Goal: Feedback & Contribution: Submit feedback/report problem

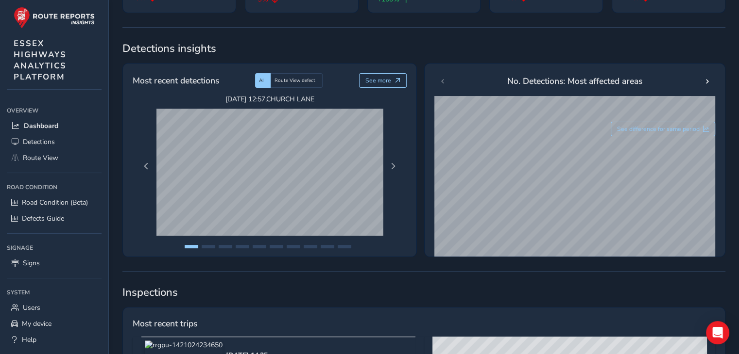
scroll to position [146, 0]
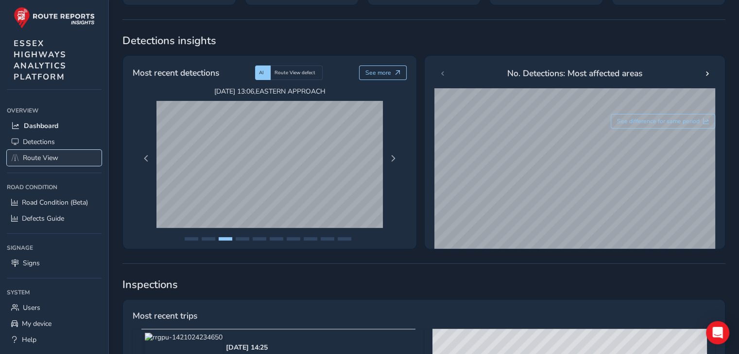
click at [67, 154] on link "Route View" at bounding box center [54, 158] width 95 height 16
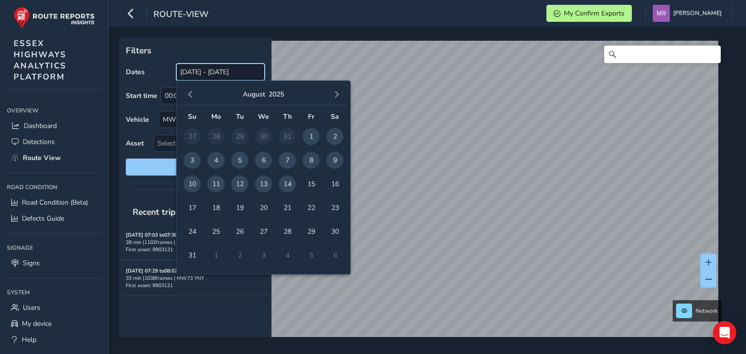
click at [230, 70] on input "[DATE] - [DATE]" at bounding box center [220, 72] width 88 height 17
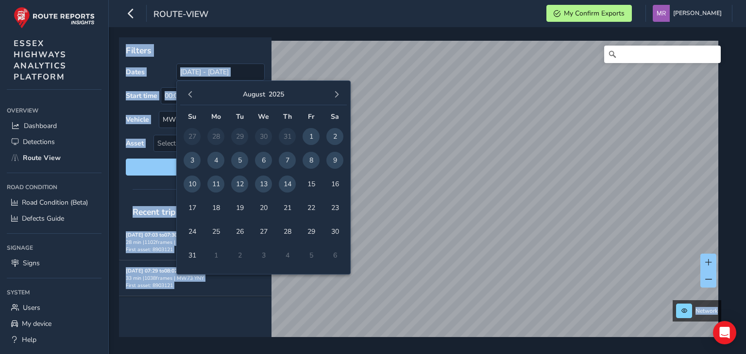
click at [249, 48] on p "Filters" at bounding box center [195, 50] width 139 height 13
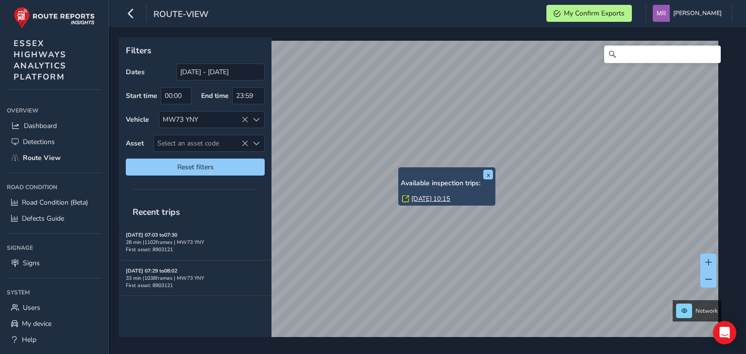
click at [416, 199] on link "[DATE] 10:15" at bounding box center [430, 199] width 39 height 9
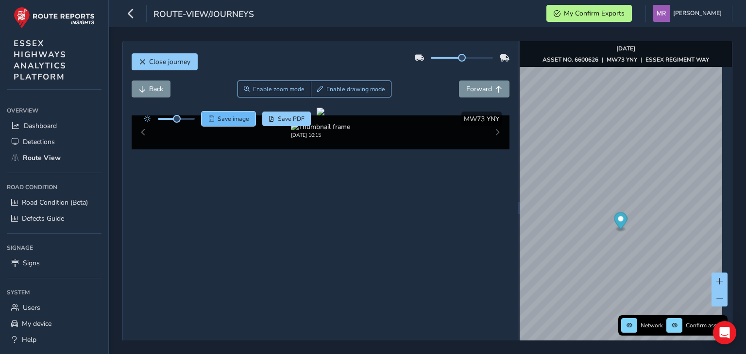
click at [239, 115] on span "Save image" at bounding box center [234, 119] width 32 height 8
click at [230, 123] on button "Save image" at bounding box center [229, 119] width 54 height 15
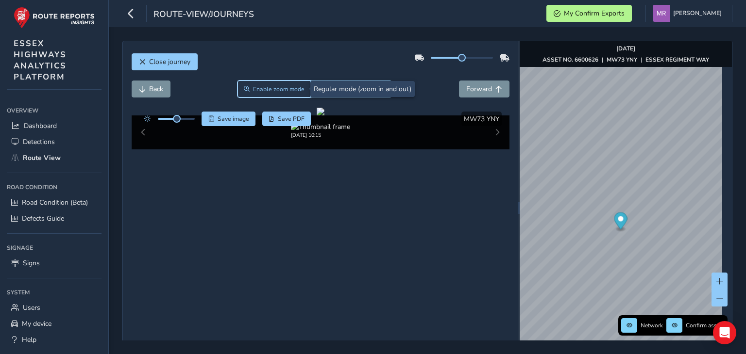
click at [290, 88] on span "Enable zoom mode" at bounding box center [278, 89] width 51 height 8
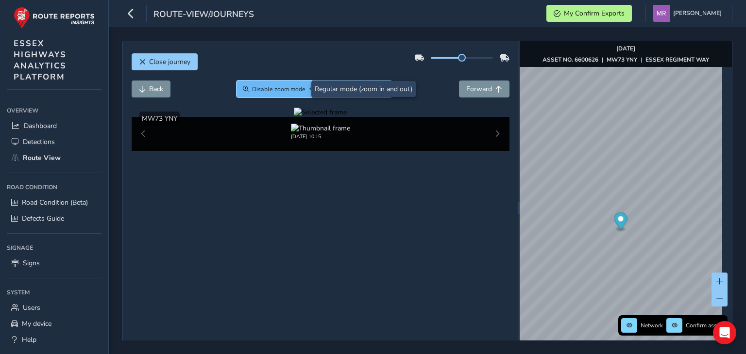
click at [292, 89] on span "Disable zoom mode" at bounding box center [278, 89] width 53 height 8
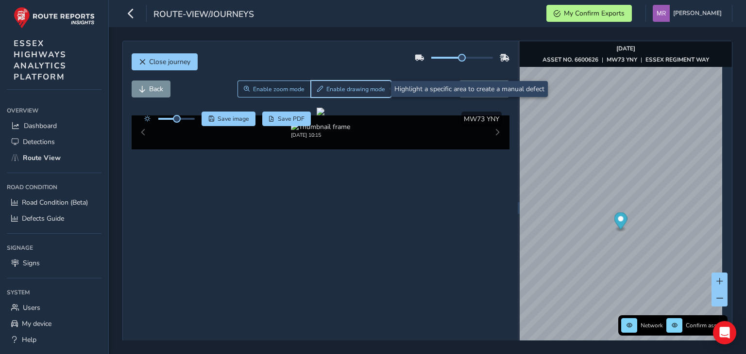
click at [326, 88] on span "Enable drawing mode" at bounding box center [355, 89] width 59 height 8
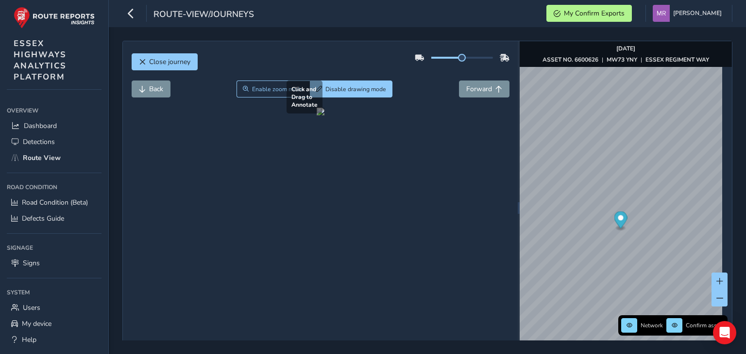
drag, startPoint x: 389, startPoint y: 202, endPoint x: 487, endPoint y: 252, distance: 109.2
click at [324, 116] on div at bounding box center [321, 112] width 8 height 8
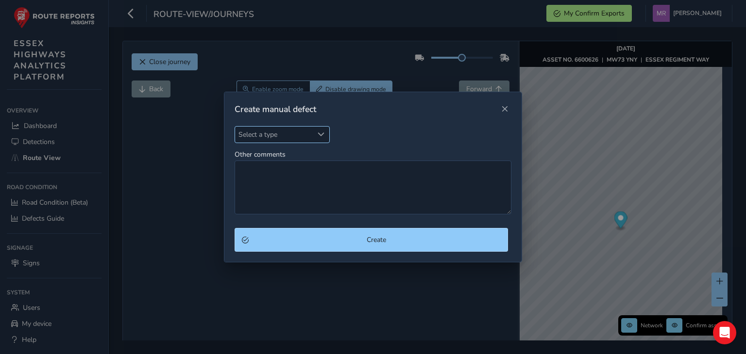
click at [272, 135] on span "Select a type" at bounding box center [274, 135] width 78 height 16
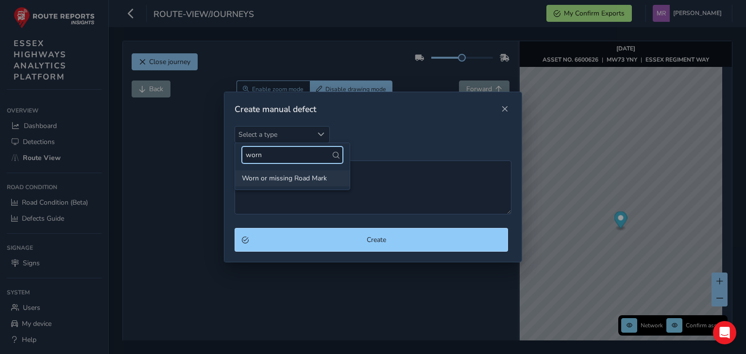
type input "worn"
click at [280, 181] on li "Worn or missing Road Mark" at bounding box center [292, 178] width 115 height 16
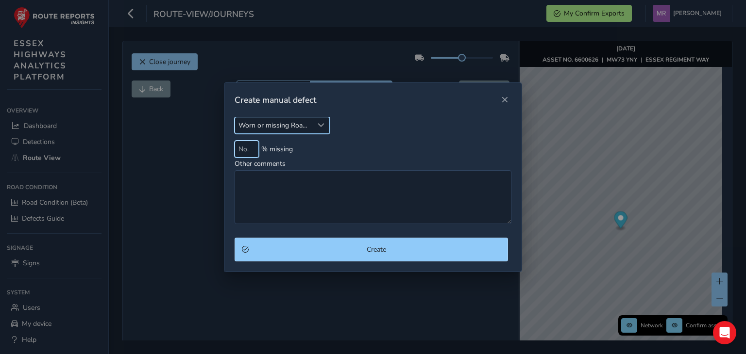
click at [250, 151] on input at bounding box center [247, 149] width 24 height 17
type input "50"
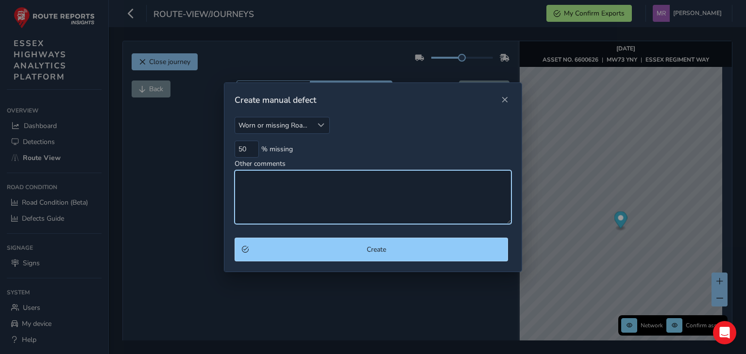
click at [260, 185] on textarea "Other comments" at bounding box center [373, 197] width 277 height 54
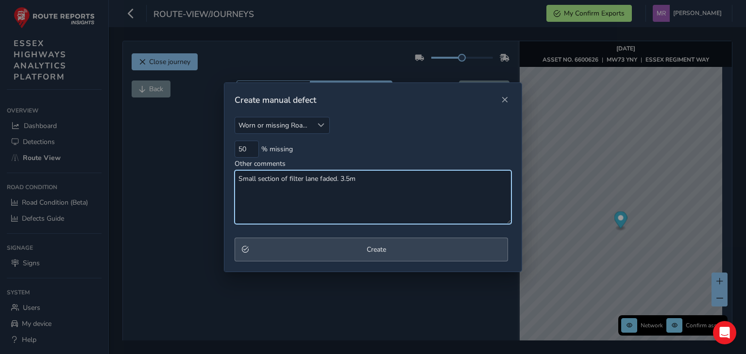
type textarea "Small section of filter lane faded. 3.5m"
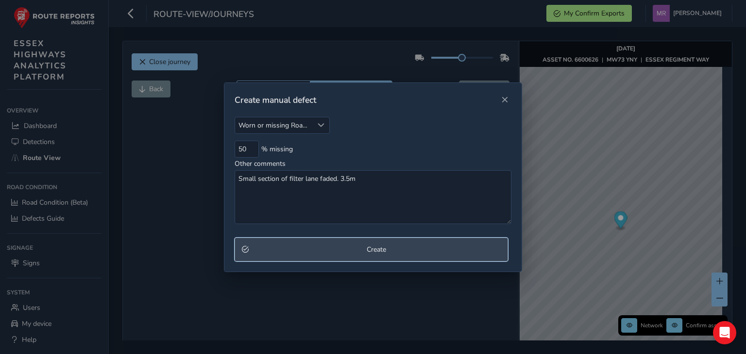
click at [305, 248] on span "Create" at bounding box center [376, 249] width 249 height 9
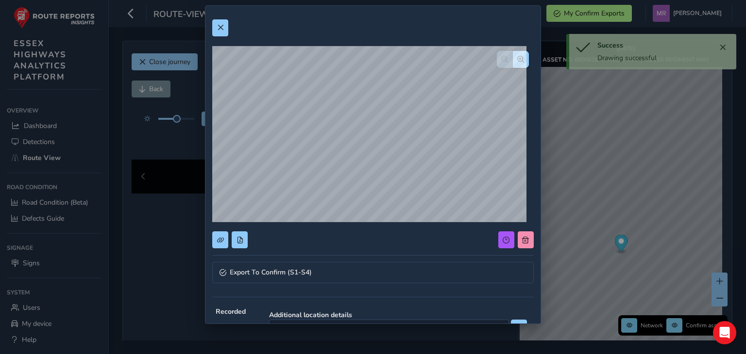
scroll to position [156, 0]
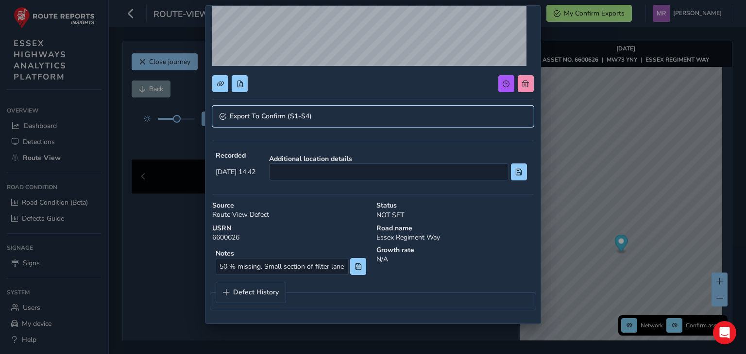
click at [302, 117] on span "Export To Confirm (S1-S4)" at bounding box center [271, 116] width 82 height 7
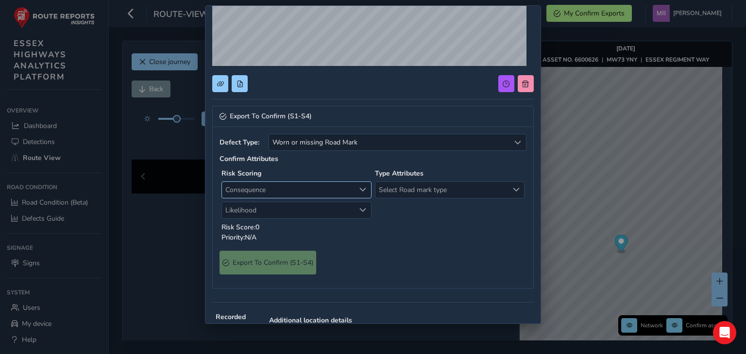
click at [290, 192] on span "Consequence" at bounding box center [288, 190] width 133 height 16
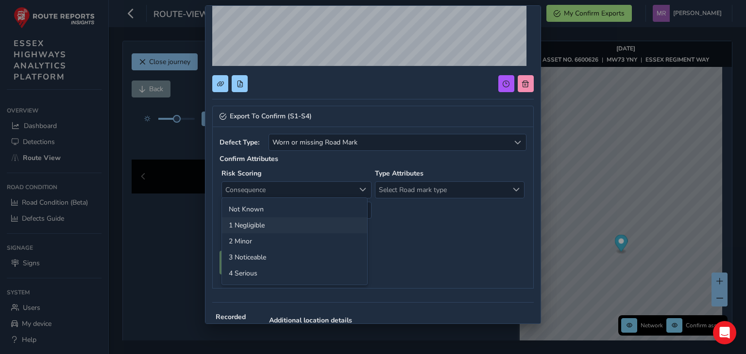
click at [285, 221] on li "1 Negligible" at bounding box center [294, 226] width 145 height 16
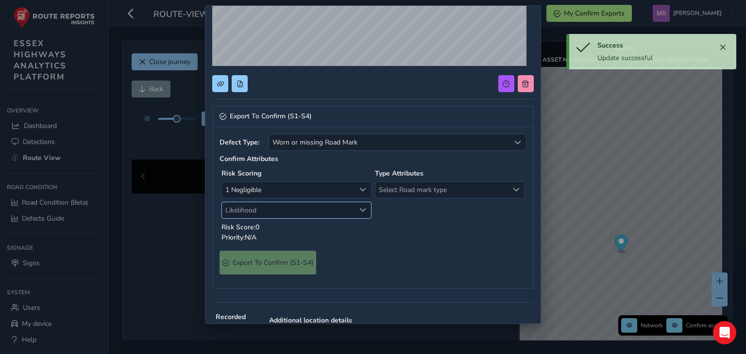
click at [277, 204] on span "Likelihood" at bounding box center [288, 210] width 133 height 16
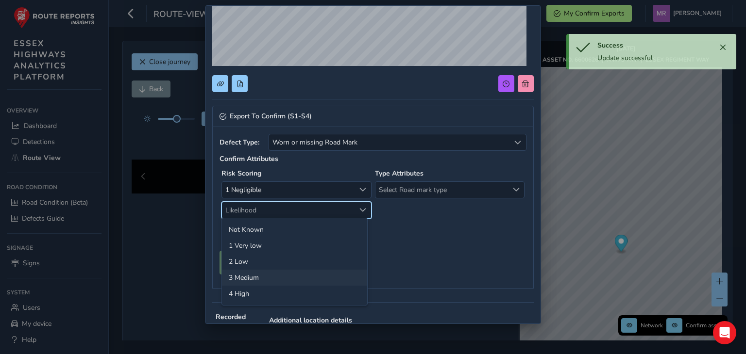
click at [262, 275] on li "3 Medium" at bounding box center [294, 278] width 145 height 16
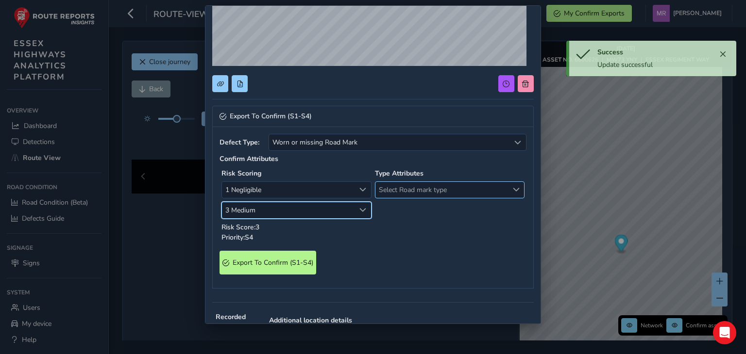
click at [383, 194] on span "Select Road mark type" at bounding box center [441, 190] width 133 height 16
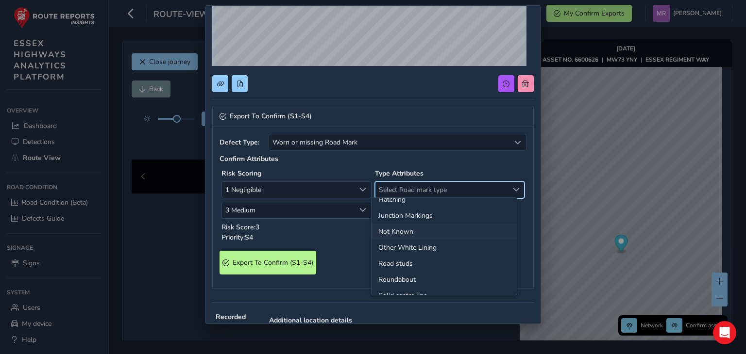
scroll to position [0, 0]
click at [484, 224] on li "Hatching" at bounding box center [443, 226] width 145 height 16
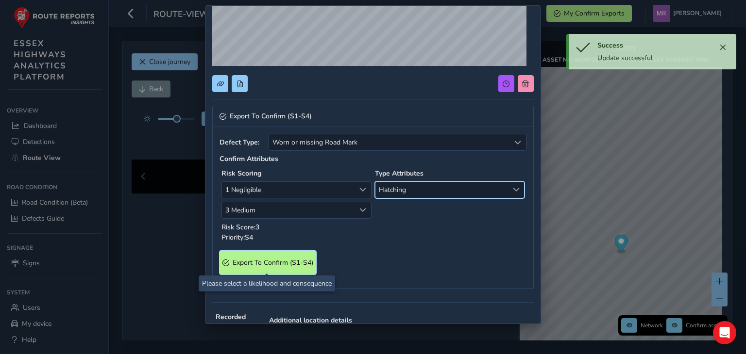
click at [283, 263] on span "Export To Confirm (S1-S4)" at bounding box center [273, 262] width 81 height 9
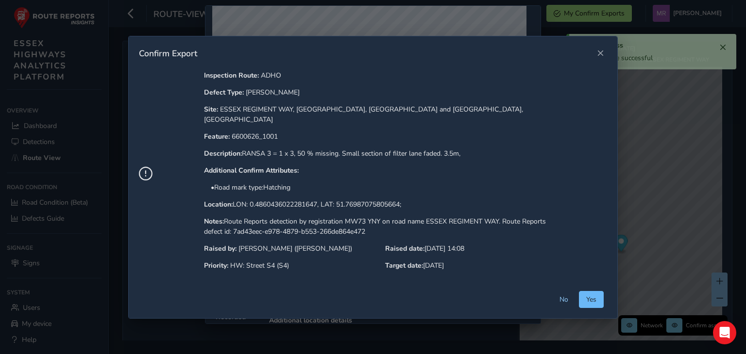
click at [594, 295] on span "Yes" at bounding box center [591, 299] width 10 height 9
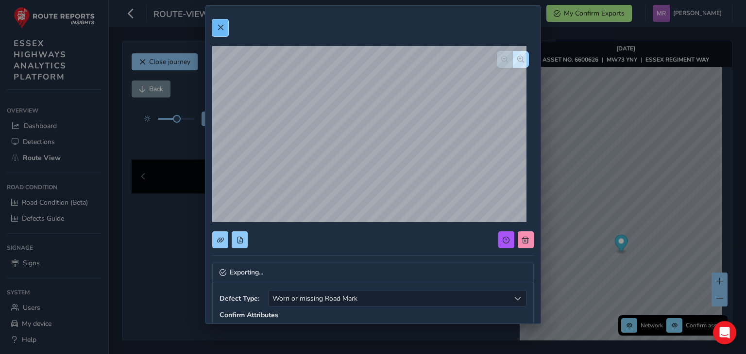
click at [220, 31] on button at bounding box center [220, 27] width 16 height 17
